Goal: Information Seeking & Learning: Check status

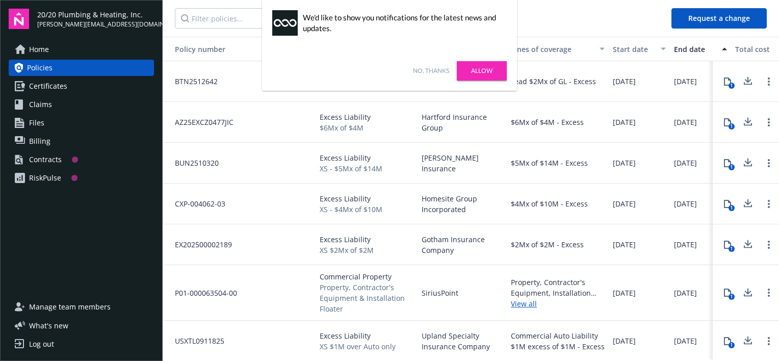
click at [477, 68] on link "Allow" at bounding box center [482, 70] width 50 height 19
